Goal: Information Seeking & Learning: Check status

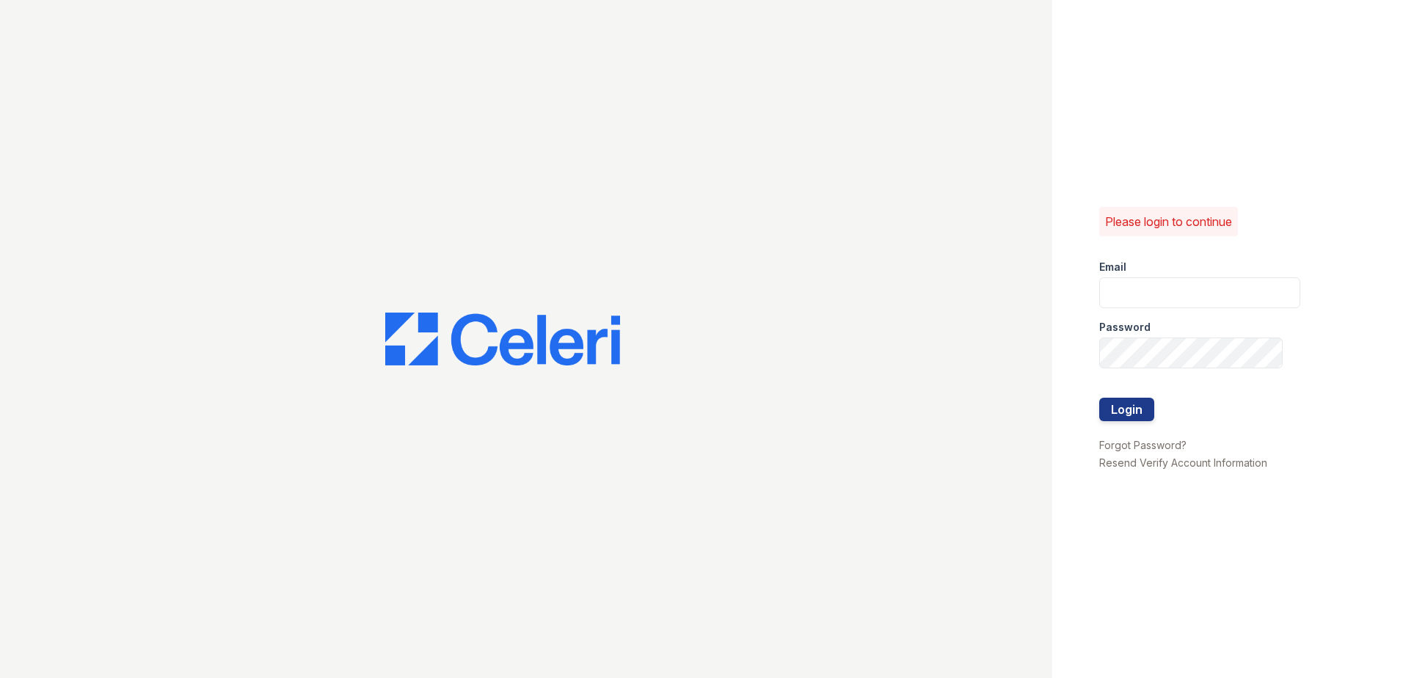
click at [1182, 277] on div "Email" at bounding box center [1200, 262] width 201 height 29
click at [1181, 291] on input "email" at bounding box center [1200, 292] width 201 height 31
paste input "[EMAIL_ADDRESS][DOMAIN_NAME]"
type input "[EMAIL_ADDRESS][DOMAIN_NAME]"
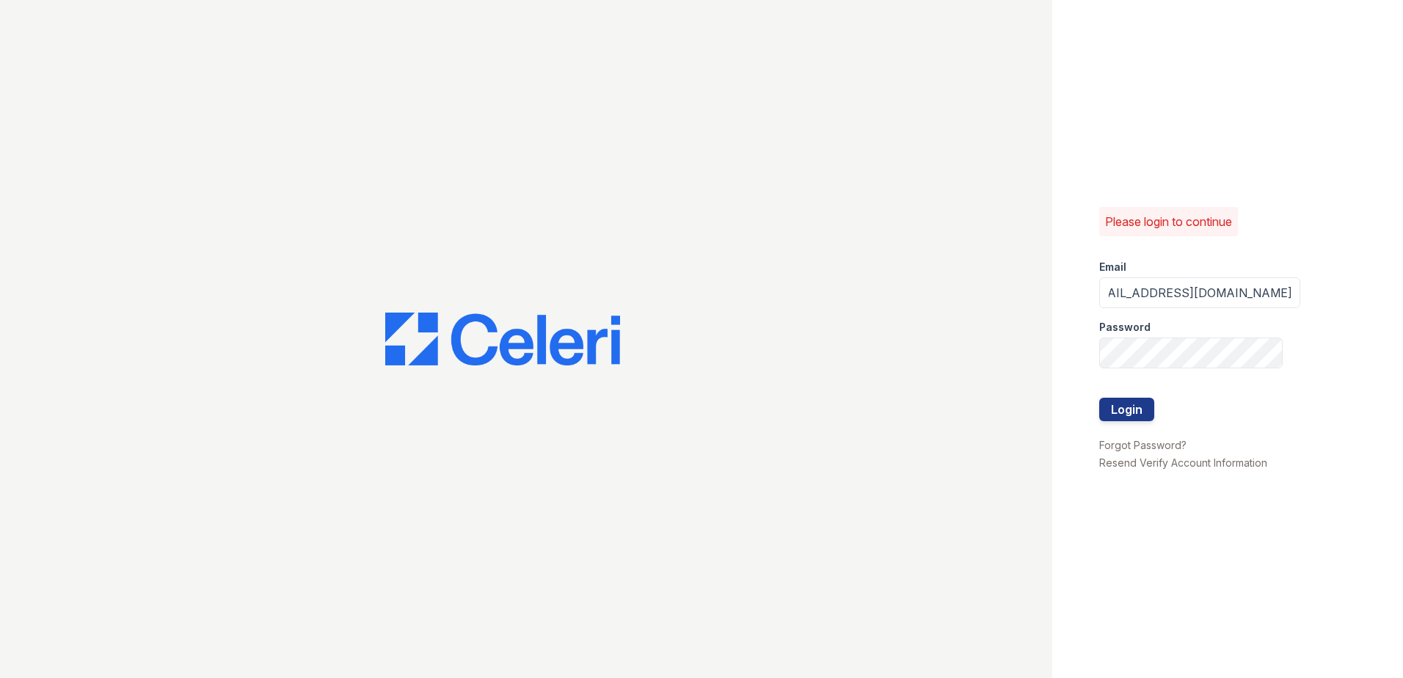
scroll to position [0, 0]
click at [1133, 404] on button "Login" at bounding box center [1127, 409] width 55 height 23
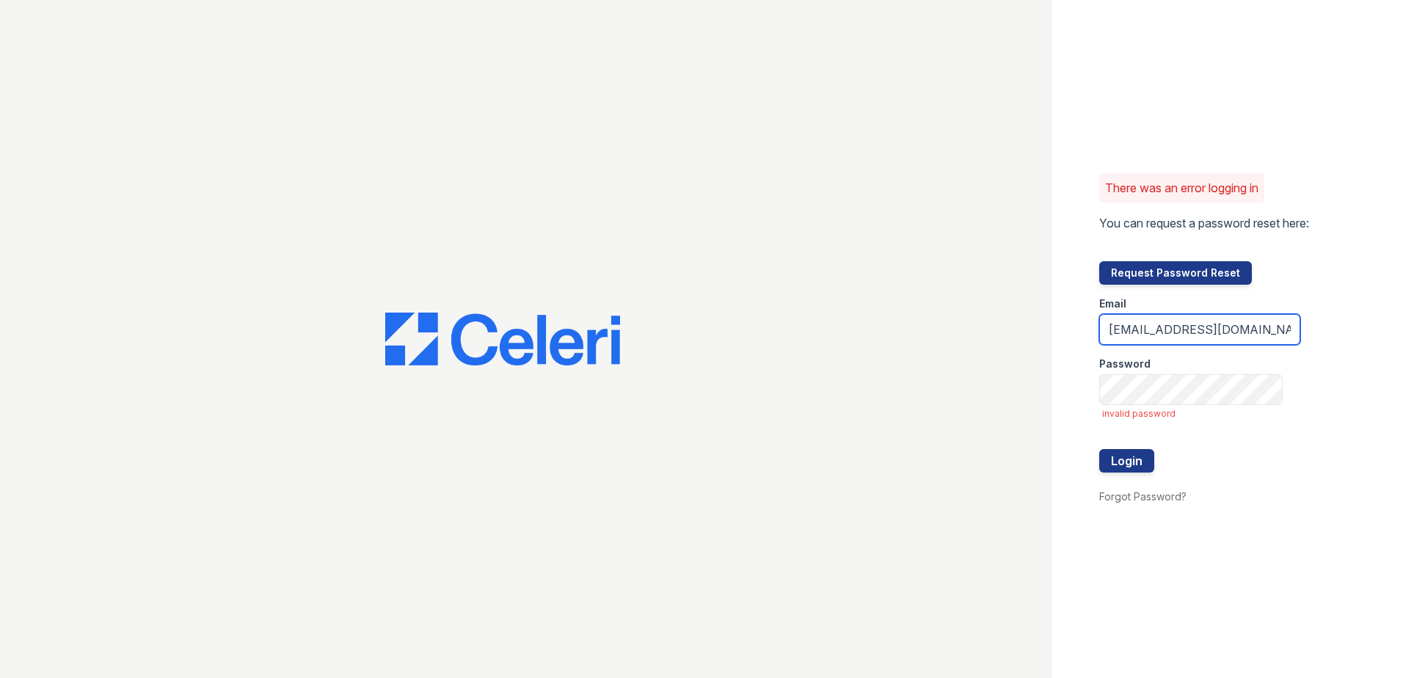
click at [1111, 335] on input "[EMAIL_ADDRESS][DOMAIN_NAME]" at bounding box center [1200, 329] width 201 height 31
drag, startPoint x: 1266, startPoint y: 331, endPoint x: 1326, endPoint y: 329, distance: 59.5
click at [1266, 330] on input "[EMAIL_ADDRESS][DOMAIN_NAME]" at bounding box center [1200, 329] width 201 height 31
click at [1147, 457] on button "Login" at bounding box center [1127, 460] width 55 height 23
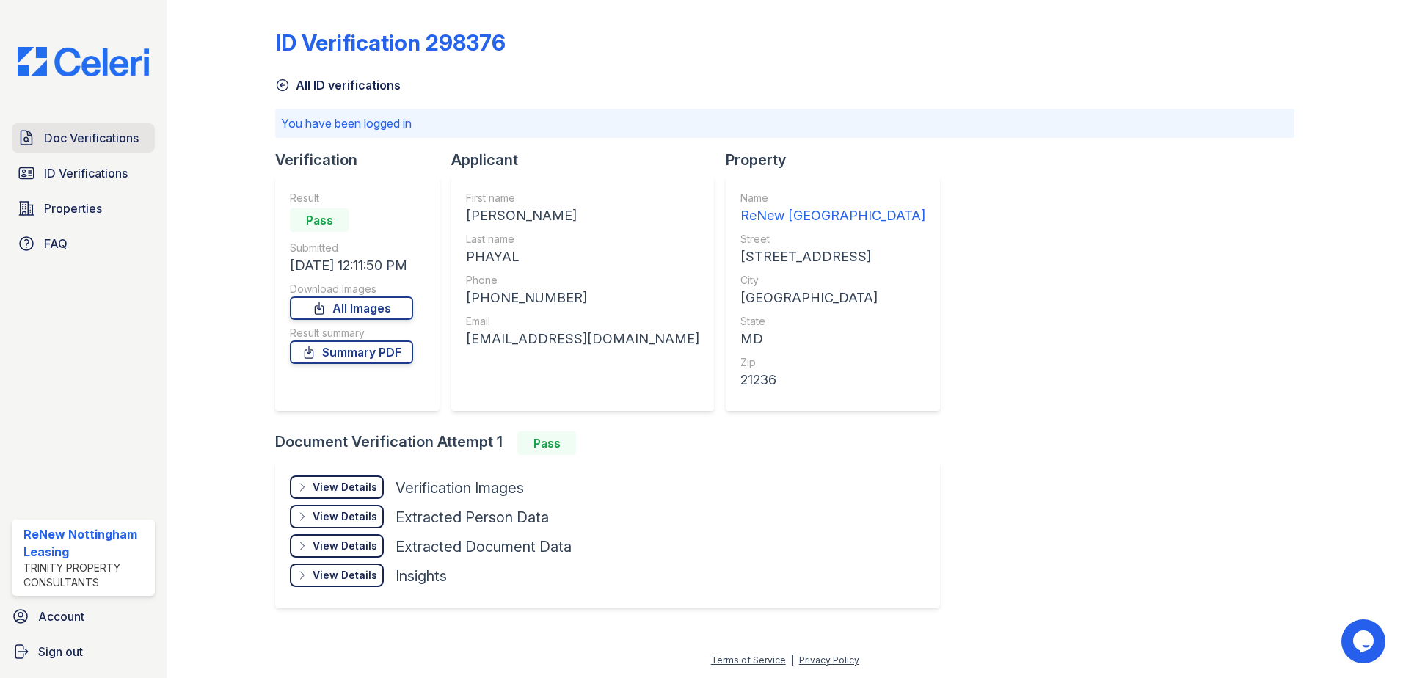
click at [69, 137] on span "Doc Verifications" at bounding box center [91, 138] width 95 height 18
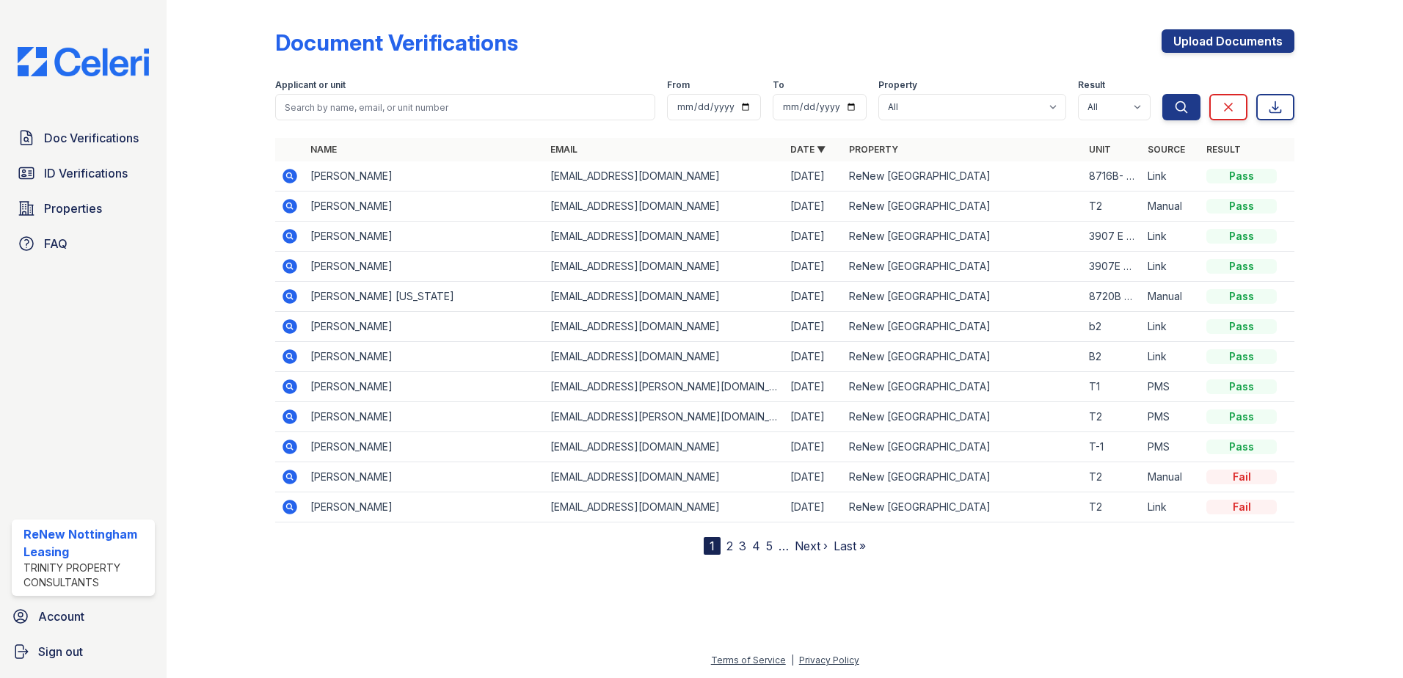
click at [1024, 34] on div "Document Verifications Upload Documents" at bounding box center [785, 48] width 1020 height 38
click at [429, 102] on input "search" at bounding box center [465, 107] width 380 height 26
type input "[PERSON_NAME]"
click at [1163, 94] on button "Search" at bounding box center [1182, 107] width 38 height 26
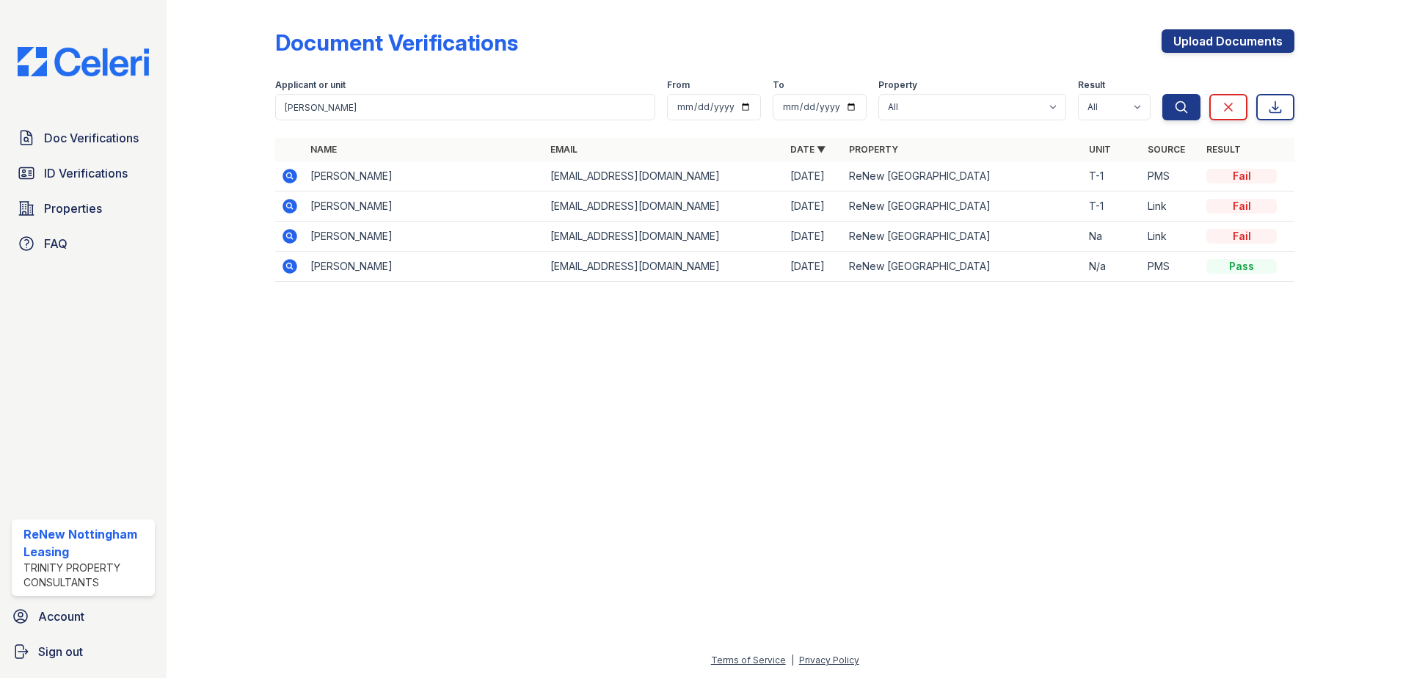
click at [286, 175] on icon at bounding box center [290, 176] width 18 height 18
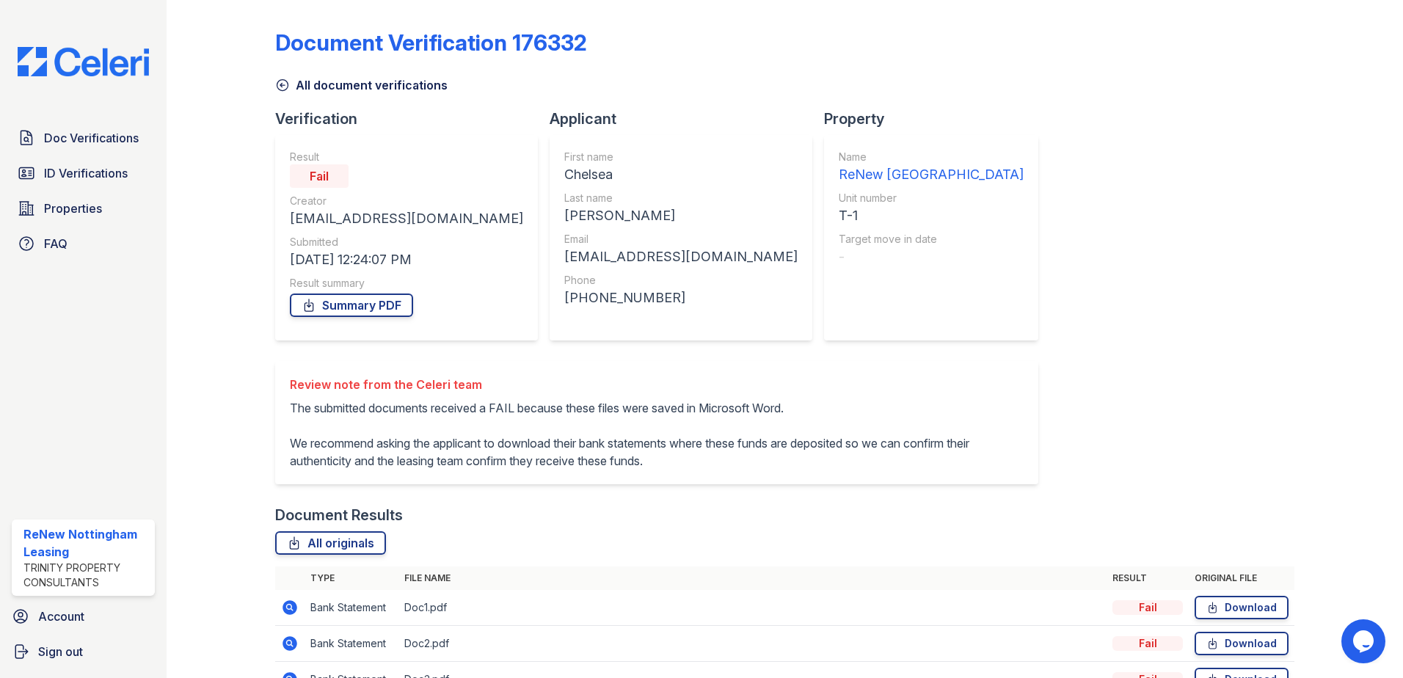
click at [283, 84] on icon at bounding box center [282, 85] width 15 height 15
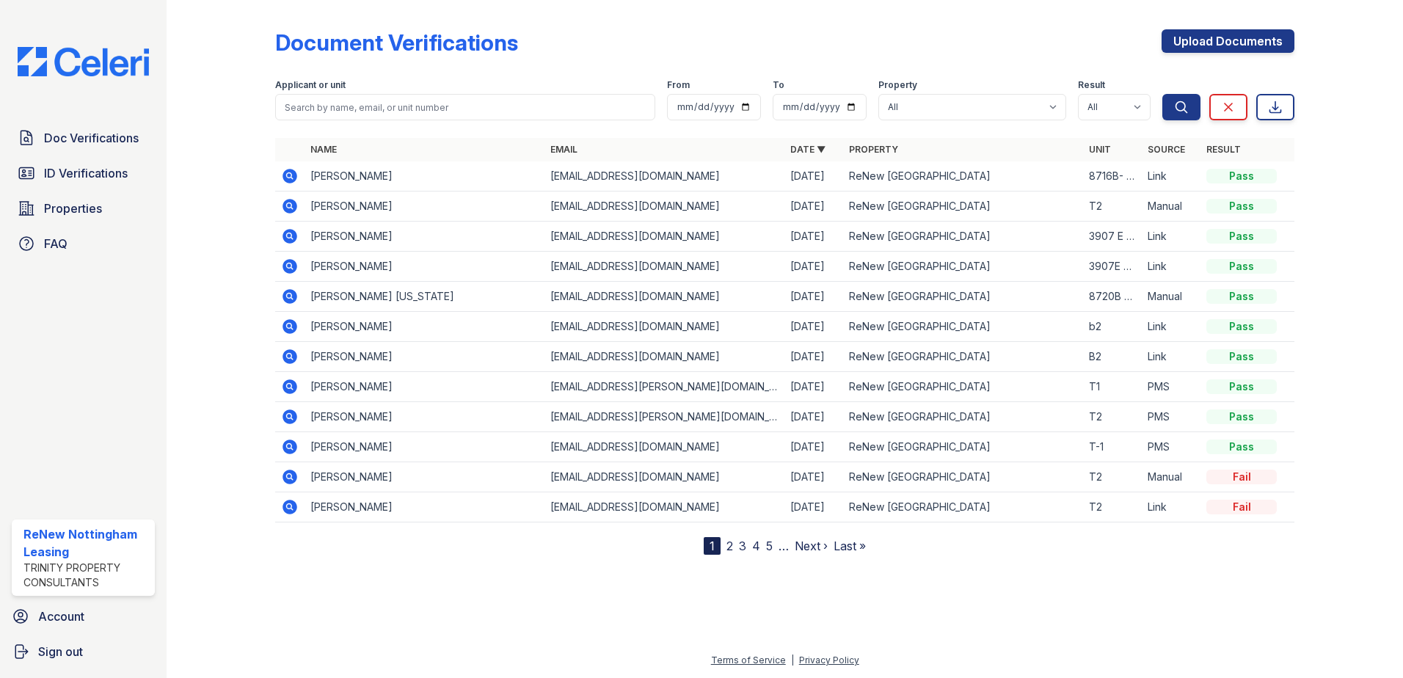
click at [807, 545] on link "Next ›" at bounding box center [811, 546] width 33 height 15
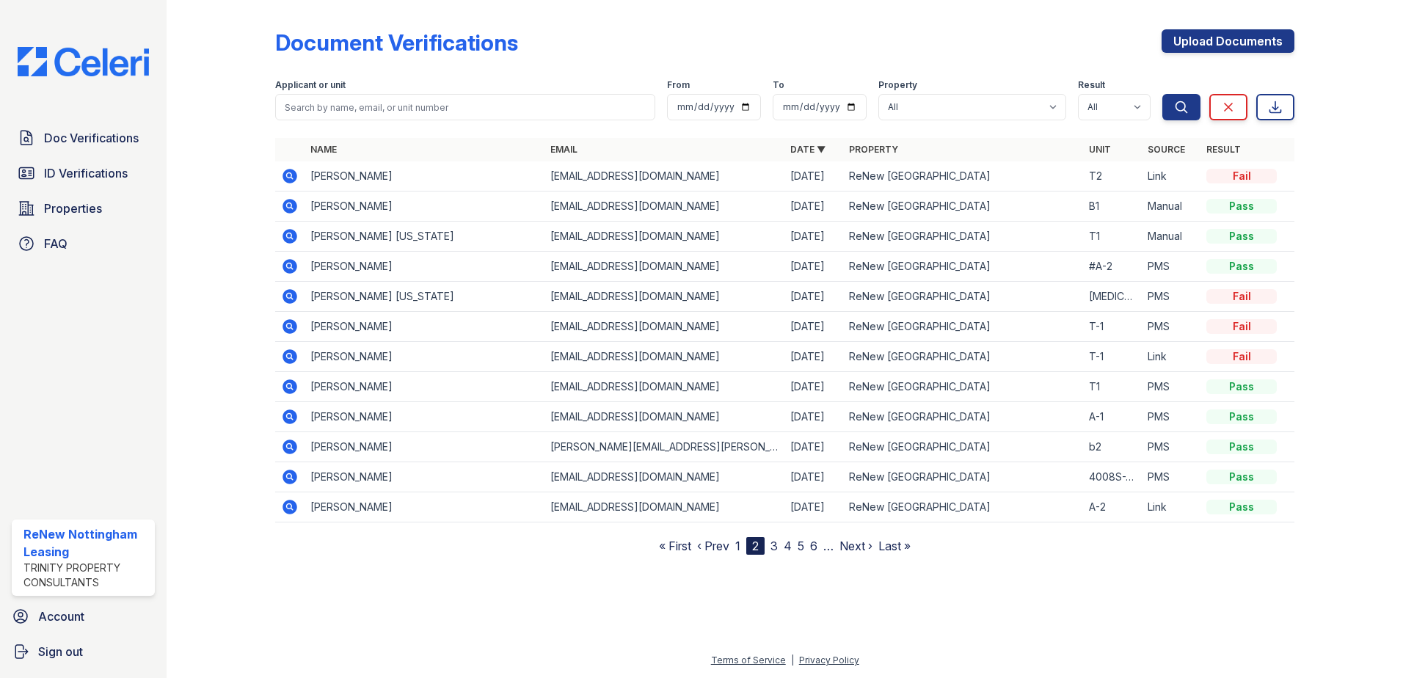
click at [335, 320] on td "Chelsea Foster" at bounding box center [425, 327] width 240 height 30
click at [288, 355] on icon at bounding box center [290, 357] width 18 height 18
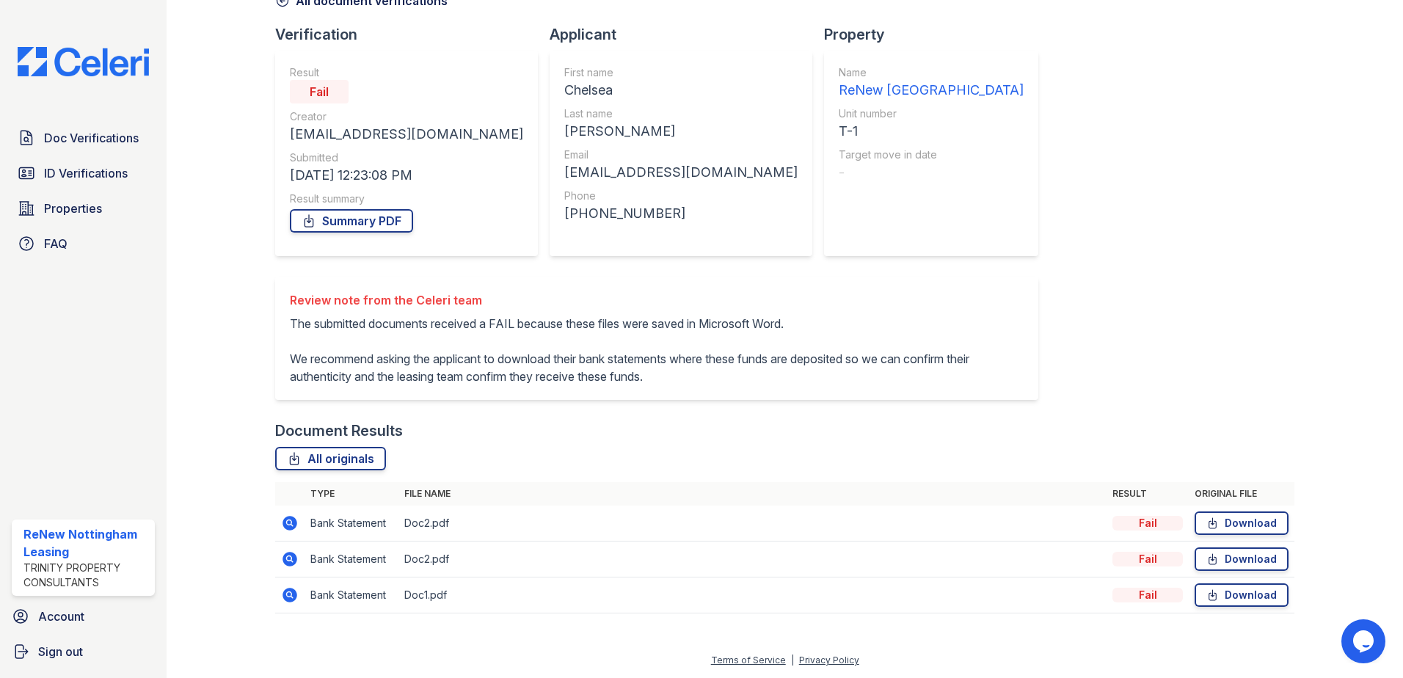
scroll to position [102, 0]
click at [289, 520] on icon at bounding box center [290, 524] width 18 height 18
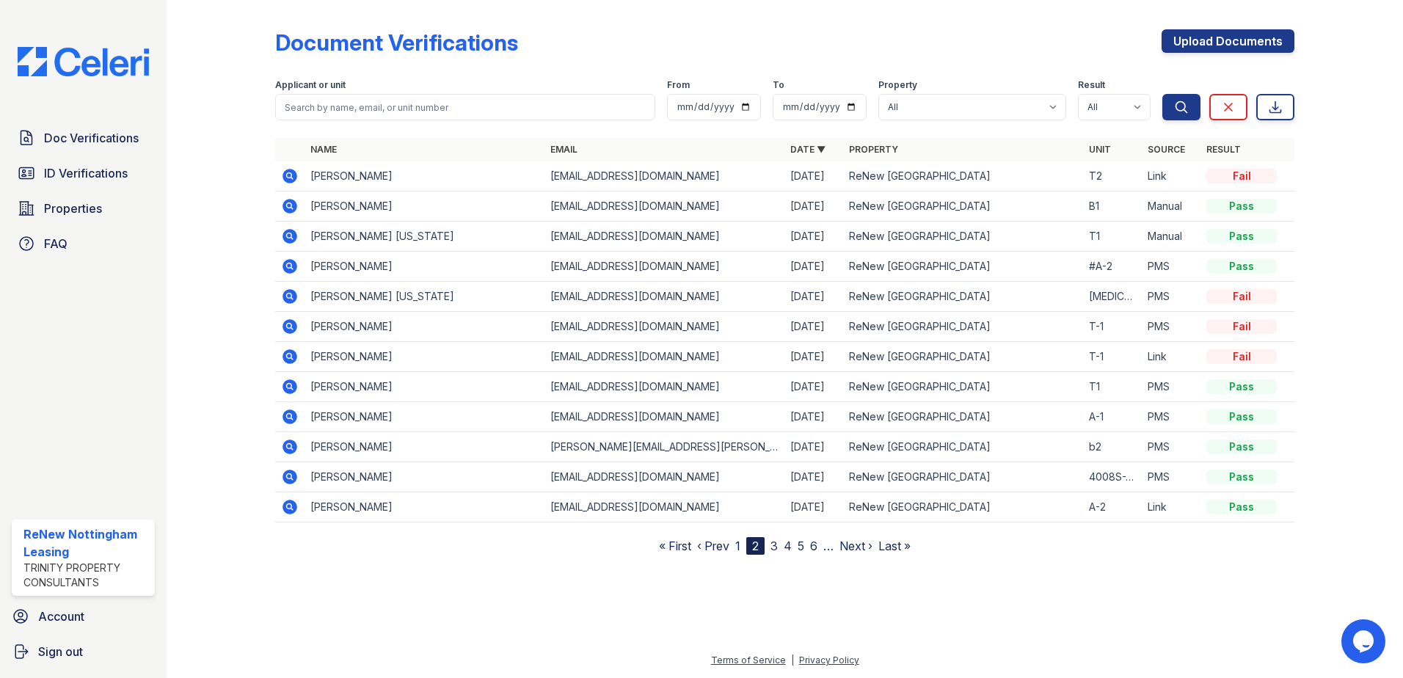
click at [1238, 143] on th "Result" at bounding box center [1248, 149] width 94 height 23
click at [1237, 148] on link "Result" at bounding box center [1224, 149] width 34 height 11
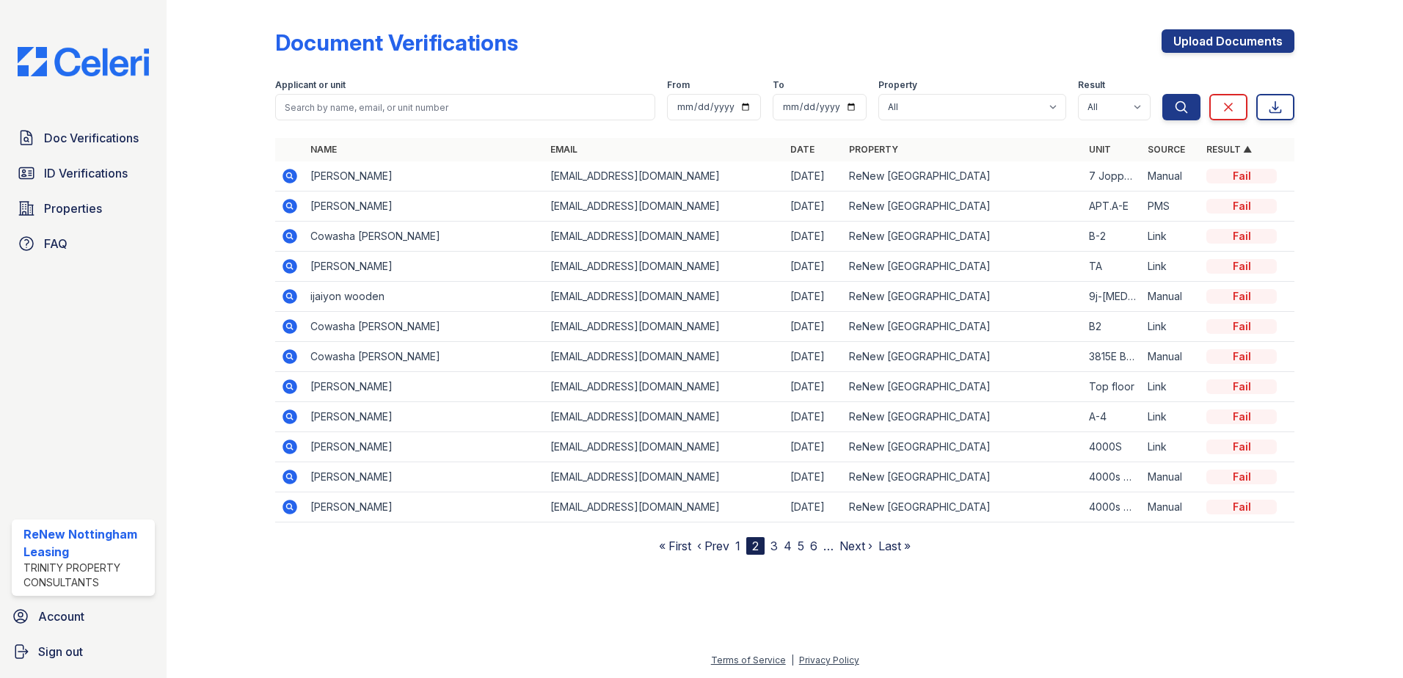
click at [738, 541] on link "1" at bounding box center [738, 546] width 5 height 15
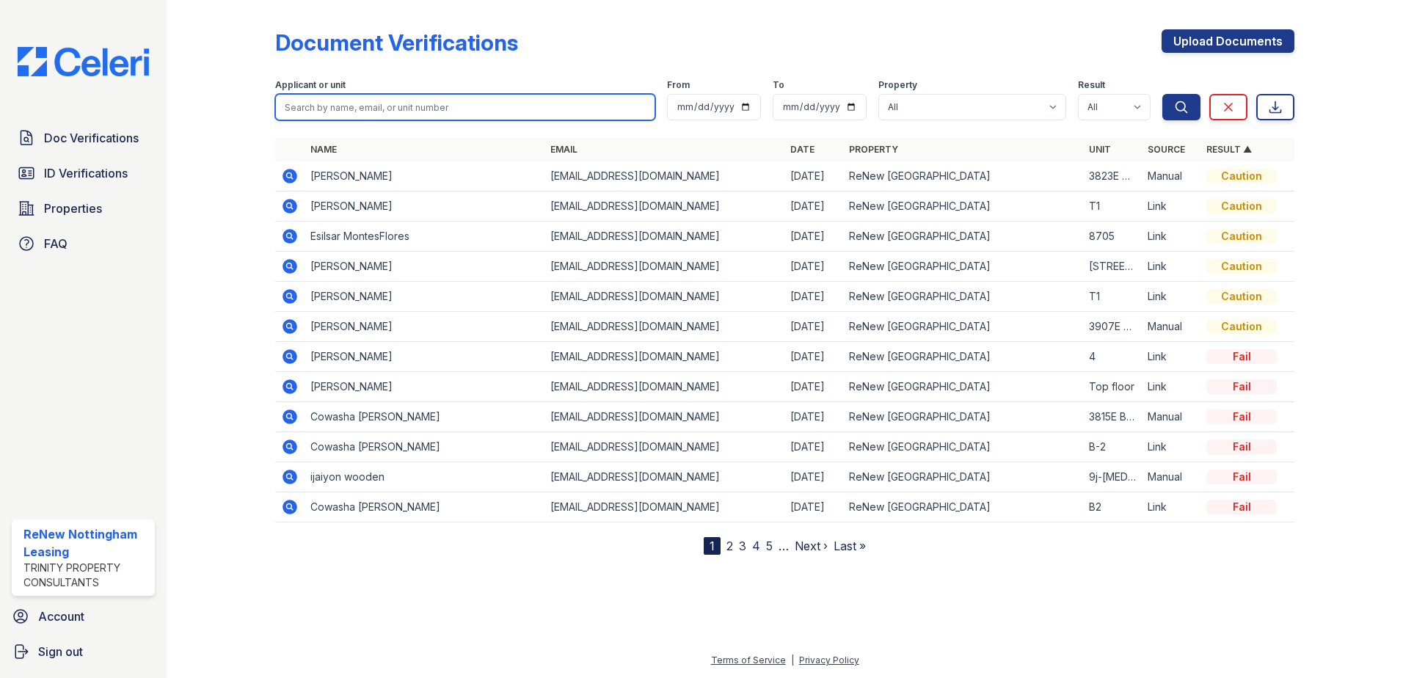
click at [345, 104] on input "search" at bounding box center [465, 107] width 380 height 26
type input "[PERSON_NAME]"
click at [1163, 94] on button "Search" at bounding box center [1182, 107] width 38 height 26
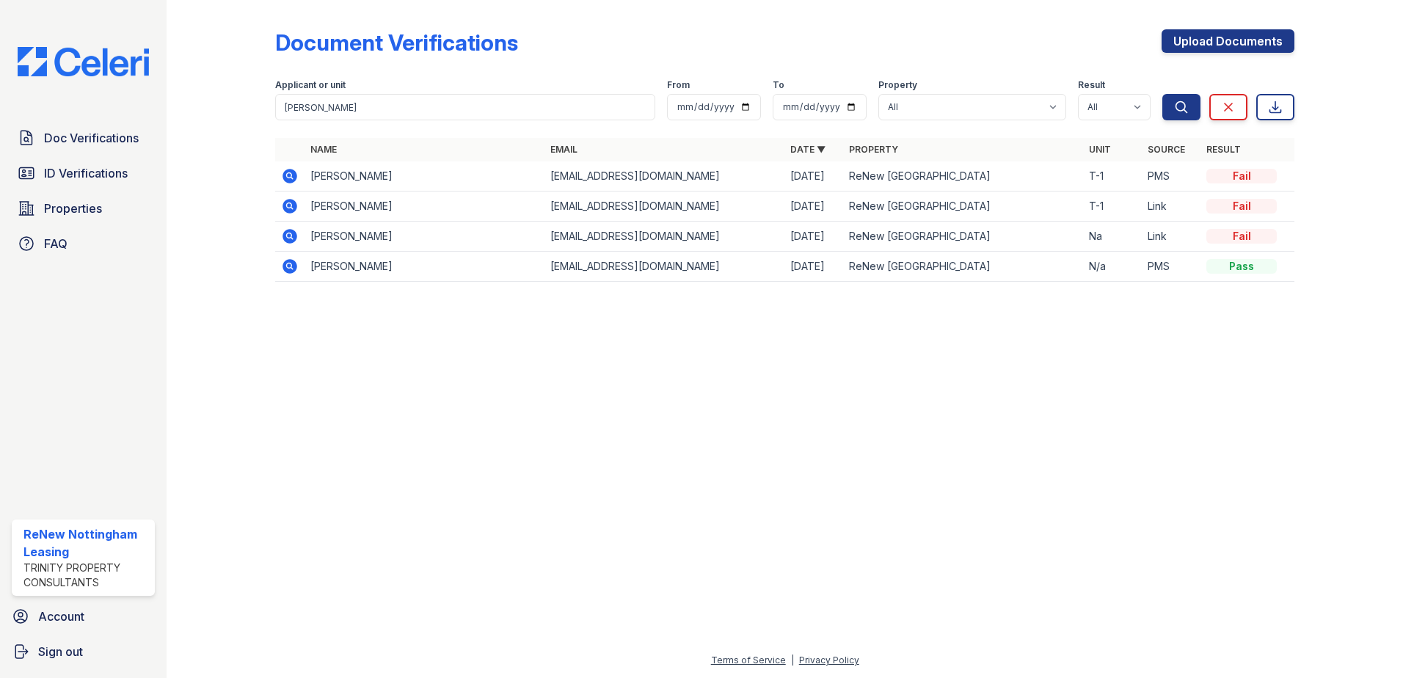
click at [289, 268] on icon at bounding box center [290, 267] width 18 height 18
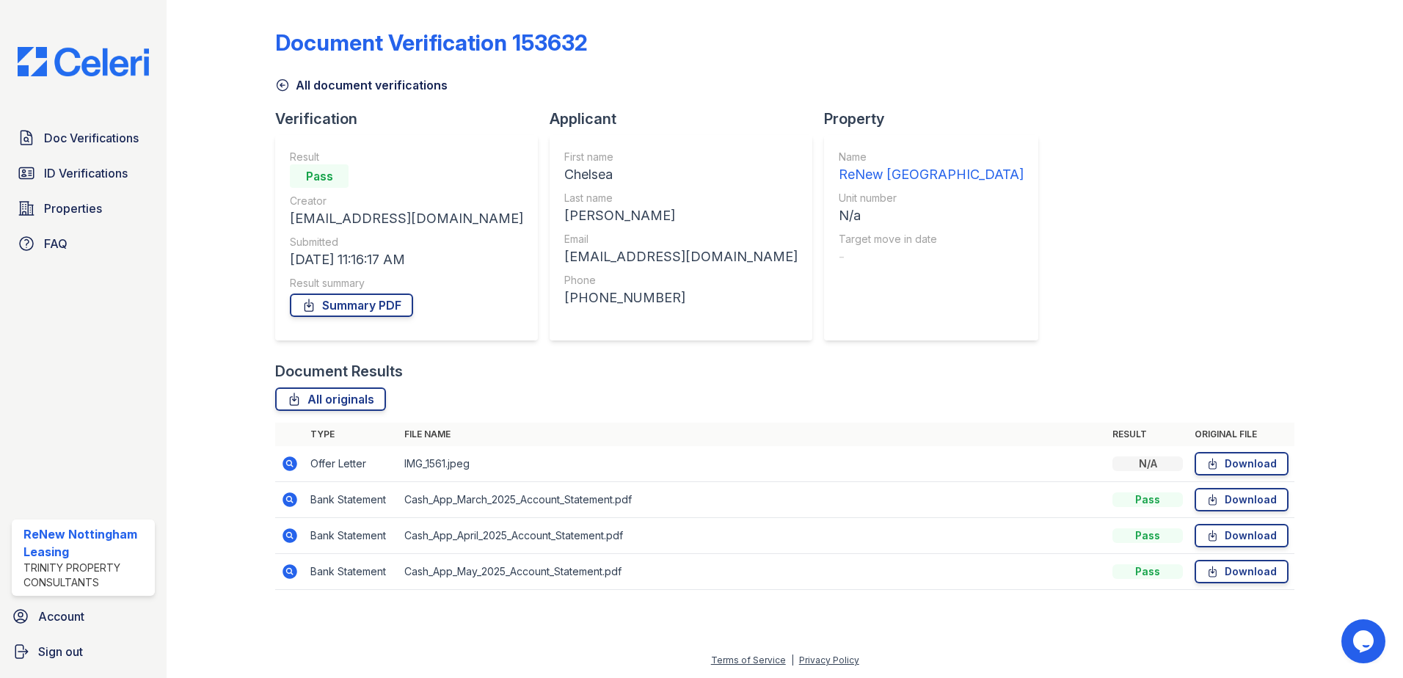
click at [291, 499] on icon at bounding box center [289, 499] width 4 height 4
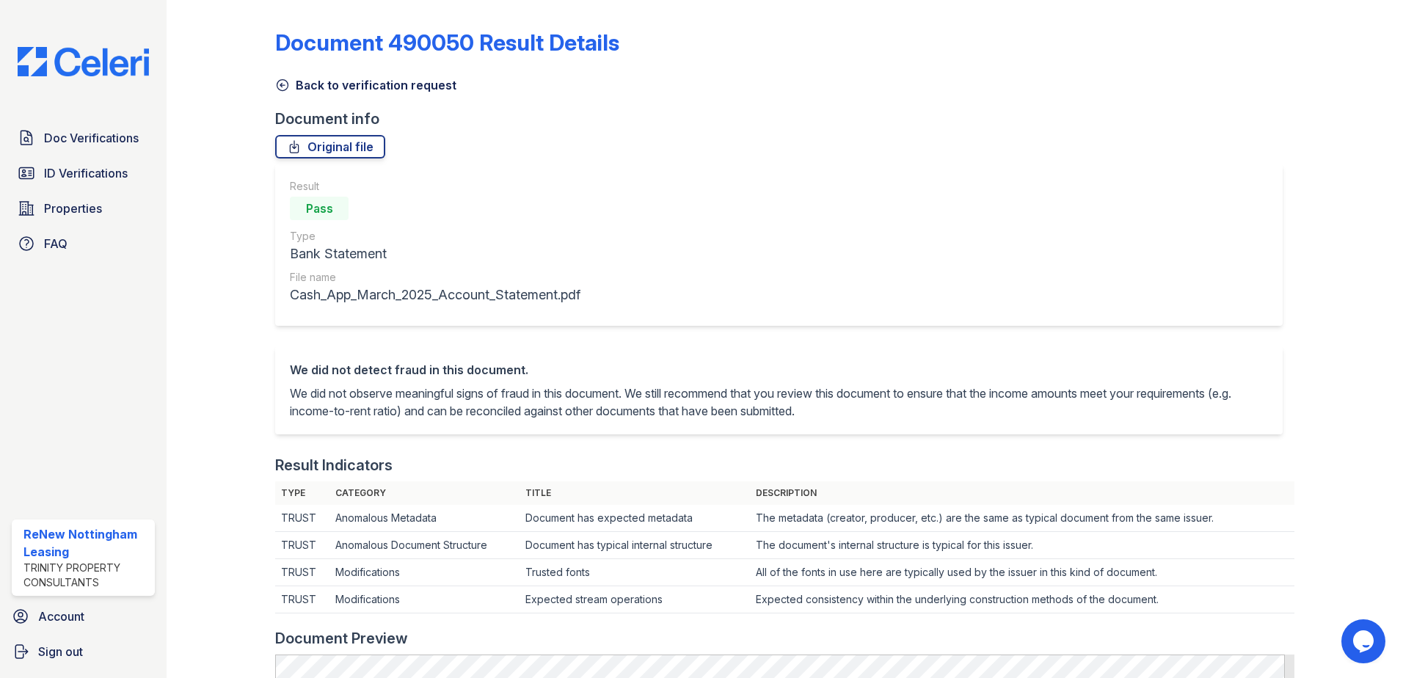
click at [283, 83] on icon at bounding box center [282, 85] width 15 height 15
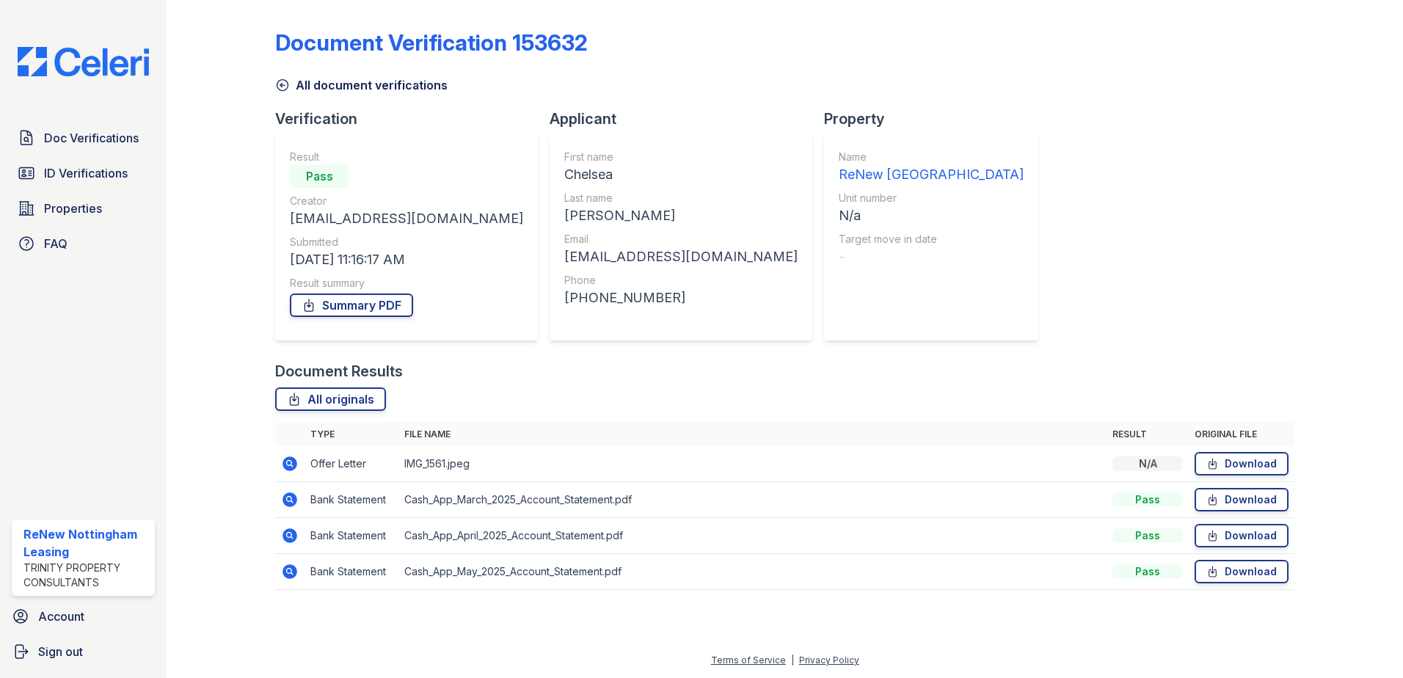
click at [283, 84] on icon at bounding box center [282, 85] width 15 height 15
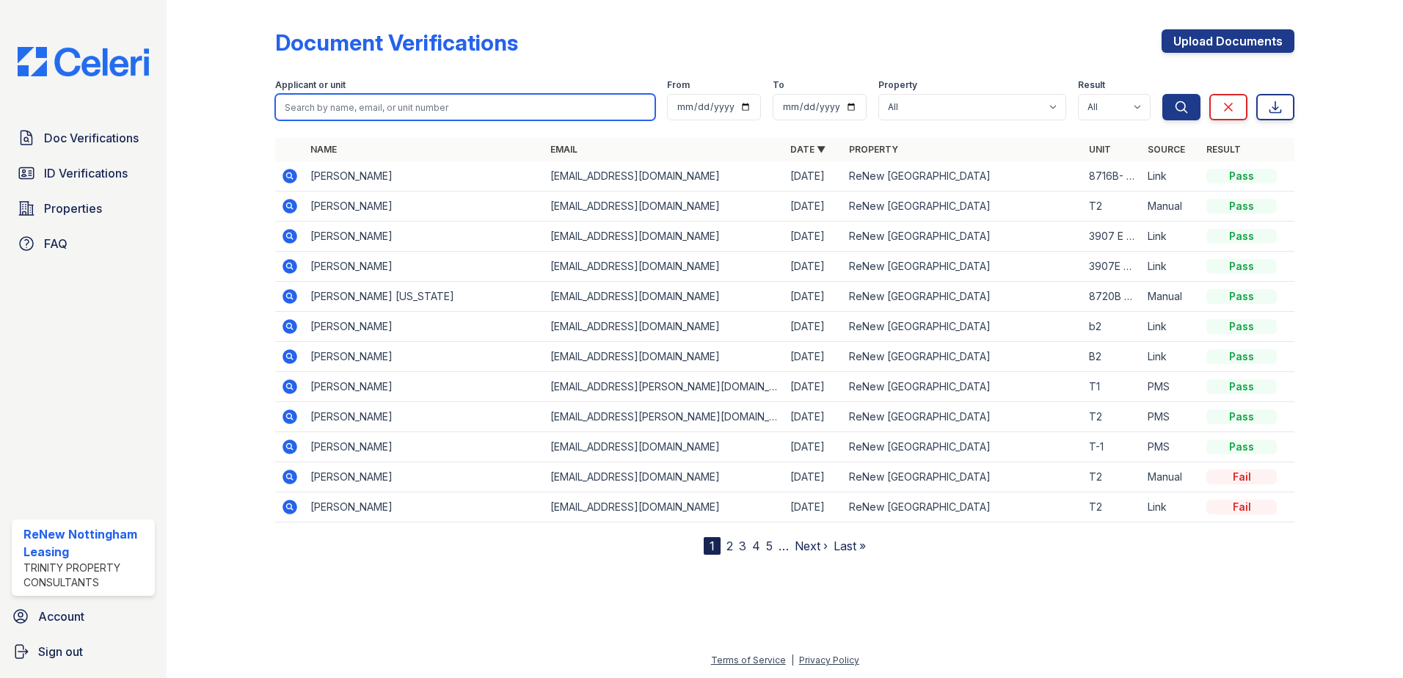
click at [436, 113] on input "search" at bounding box center [465, 107] width 380 height 26
type input "[PERSON_NAME]"
click at [1163, 94] on button "Search" at bounding box center [1182, 107] width 38 height 26
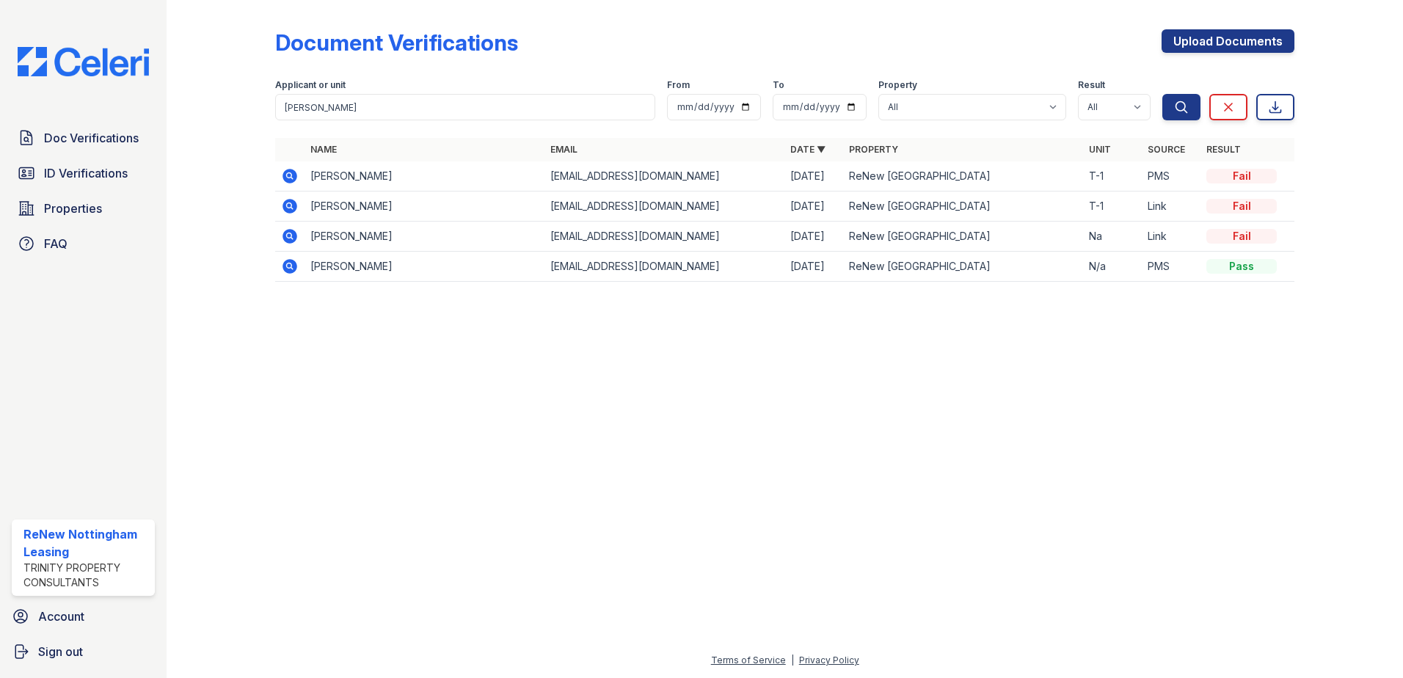
click at [915, 419] on div at bounding box center [785, 486] width 1190 height 332
click at [292, 177] on icon at bounding box center [290, 176] width 15 height 15
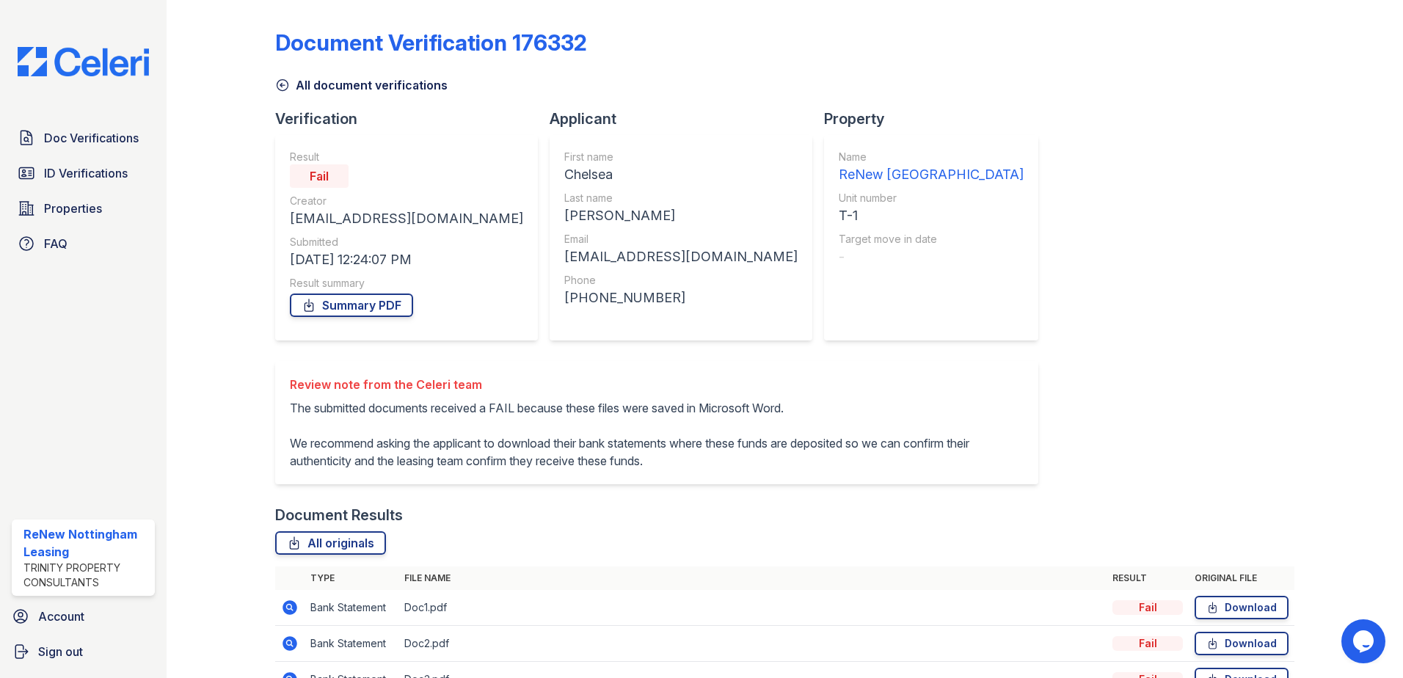
click at [277, 81] on icon at bounding box center [282, 85] width 11 height 11
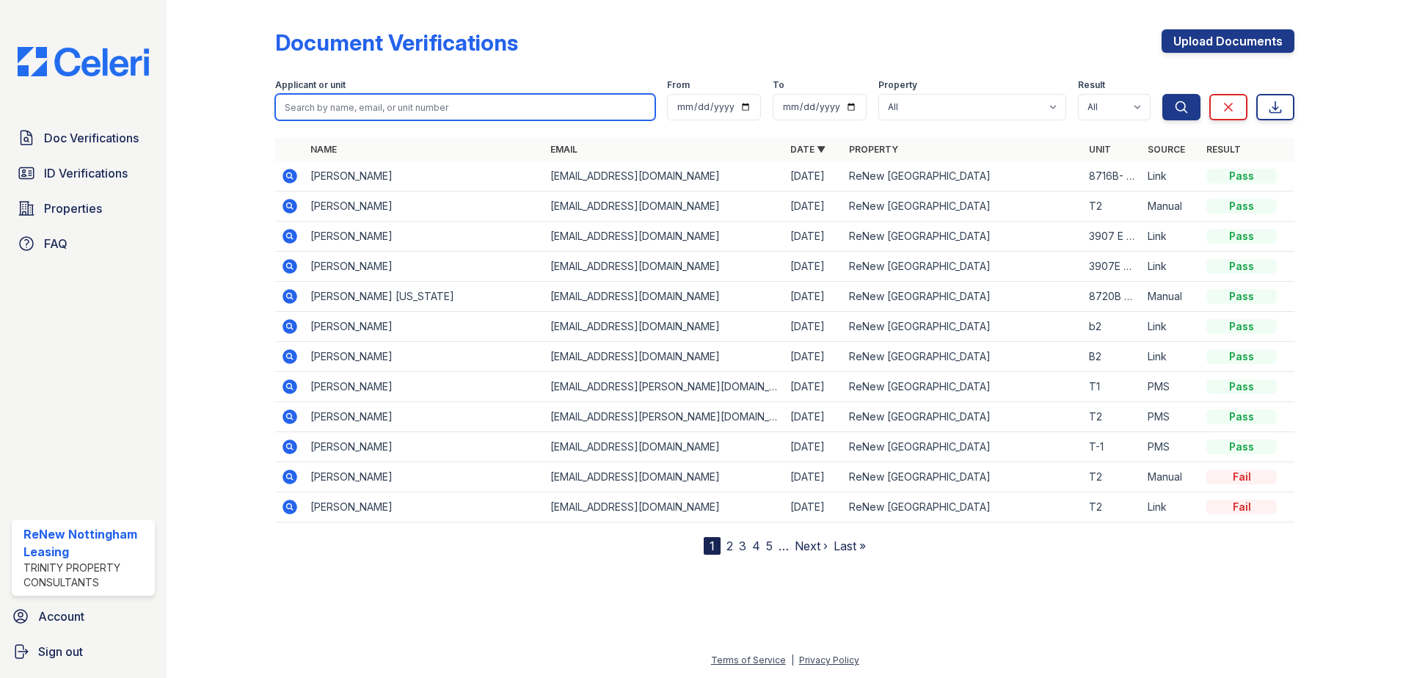
click at [397, 106] on input "search" at bounding box center [465, 107] width 380 height 26
click at [407, 101] on input "[PERSON_NAME]" at bounding box center [465, 107] width 380 height 26
type input "[PERSON_NAME]"
click at [1163, 94] on button "Search" at bounding box center [1182, 107] width 38 height 26
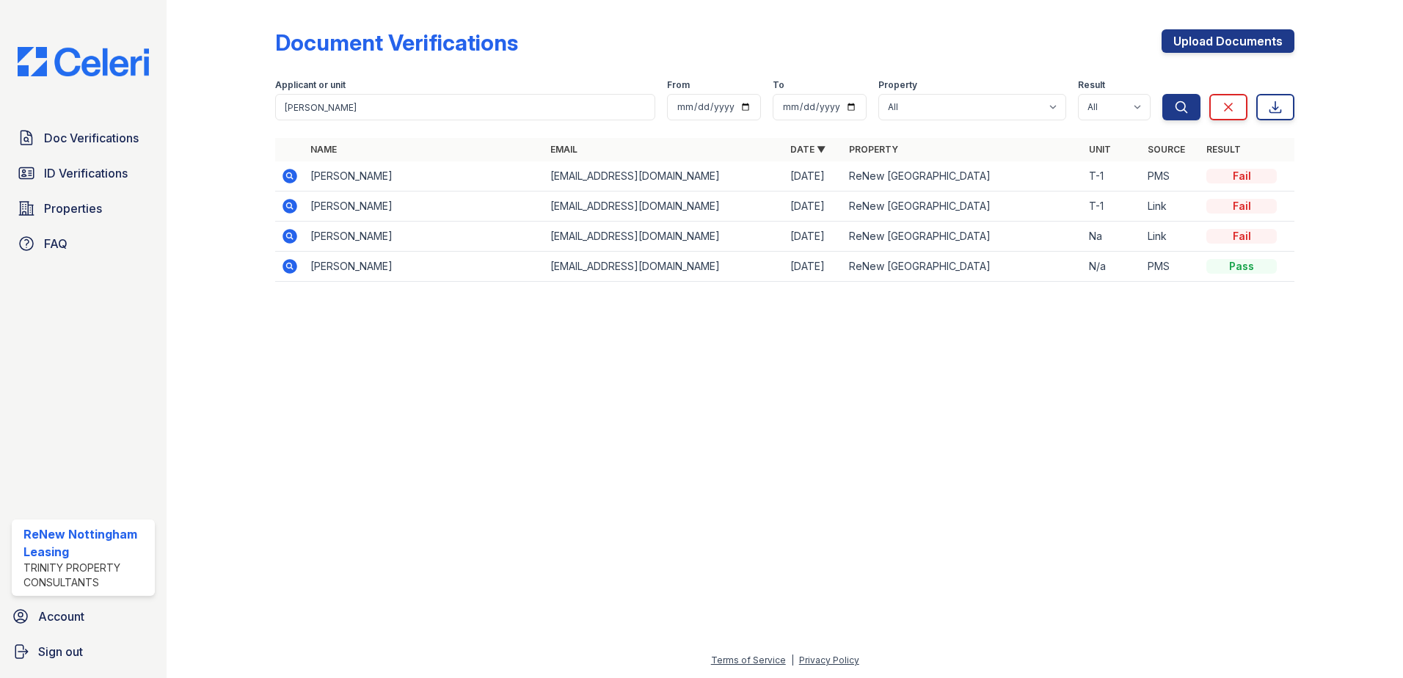
click at [994, 498] on div at bounding box center [785, 486] width 1190 height 332
click at [1056, 411] on div at bounding box center [785, 486] width 1190 height 332
click at [989, 382] on div at bounding box center [785, 486] width 1190 height 332
